Goal: Transaction & Acquisition: Purchase product/service

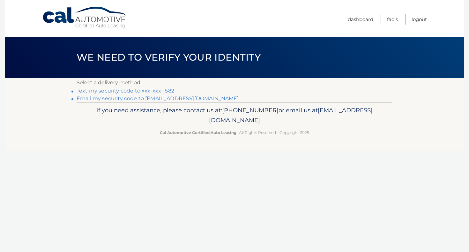
click at [160, 91] on link "Text my security code to xxx-xxx-1582" at bounding box center [126, 91] width 98 height 6
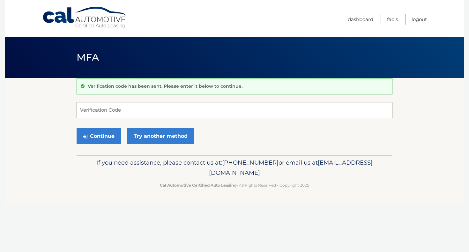
click at [148, 108] on input "Verification Code" at bounding box center [235, 110] width 316 height 16
type input "200302"
click at [92, 139] on button "Continue" at bounding box center [99, 136] width 44 height 16
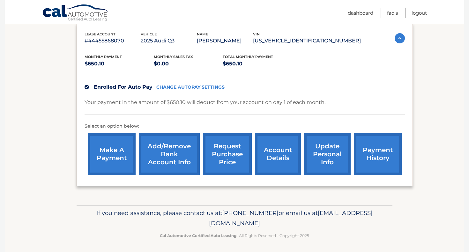
scroll to position [110, 0]
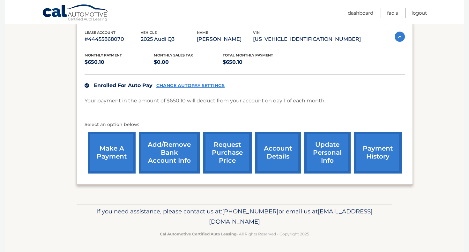
click at [116, 156] on link "make a payment" at bounding box center [112, 153] width 48 height 42
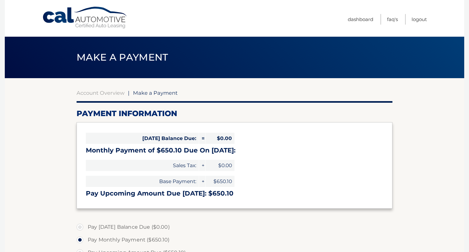
select select "Mjc3YmU5NmQtMDhmMi00MTI2LTk0ZDAtMTY2Mjg3Y2QyZWVk"
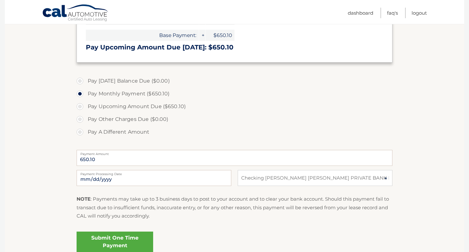
scroll to position [149, 0]
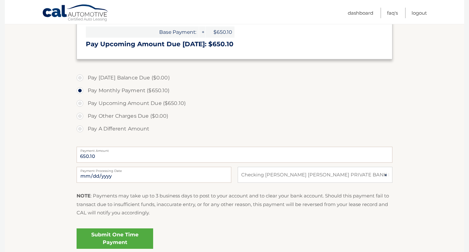
click at [80, 117] on label "Pay Other Charges Due ($0.00)" at bounding box center [235, 116] width 316 height 13
click at [79, 117] on label "Pay Other Charges Due ($0.00)" at bounding box center [235, 116] width 316 height 13
click at [81, 101] on label "Pay Upcoming Amount Due ($650.10)" at bounding box center [235, 103] width 316 height 13
click at [81, 101] on input "Pay Upcoming Amount Due ($650.10)" at bounding box center [82, 102] width 6 height 10
radio input "true"
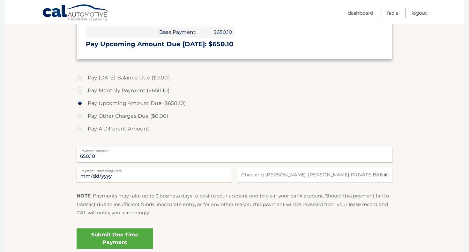
click at [79, 114] on label "Pay Other Charges Due ($0.00)" at bounding box center [235, 116] width 316 height 13
click at [80, 78] on label "Pay Today's Balance Due ($0.00)" at bounding box center [235, 77] width 316 height 13
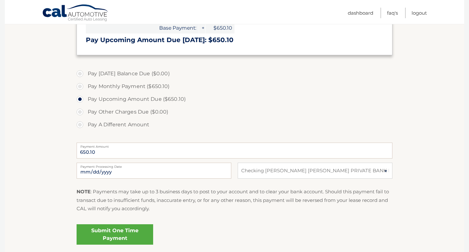
click at [118, 236] on link "Submit One Time Payment" at bounding box center [115, 234] width 77 height 20
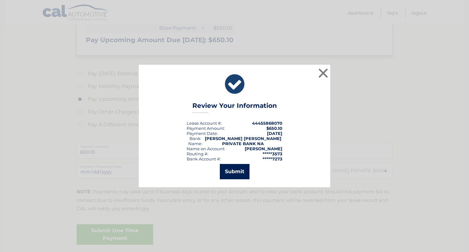
click at [240, 172] on button "Submit" at bounding box center [235, 171] width 30 height 15
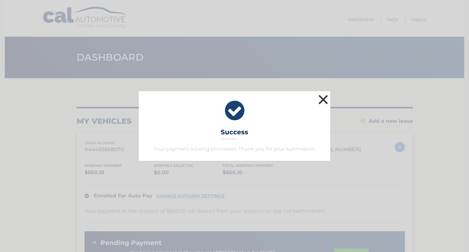
click at [325, 100] on button "×" at bounding box center [323, 99] width 13 height 13
